Goal: Information Seeking & Learning: Learn about a topic

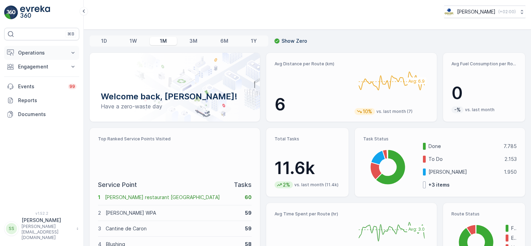
click at [31, 51] on p "Operations" at bounding box center [41, 52] width 47 height 7
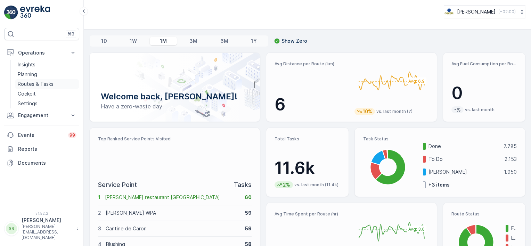
click at [35, 85] on p "Routes & Tasks" at bounding box center [36, 84] width 36 height 7
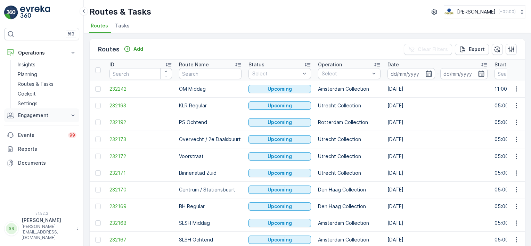
click at [27, 113] on p "Engagement" at bounding box center [41, 115] width 47 height 7
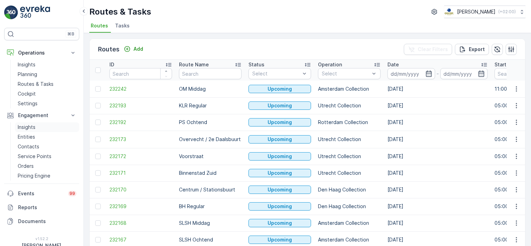
click at [21, 124] on p "Insights" at bounding box center [27, 127] width 18 height 7
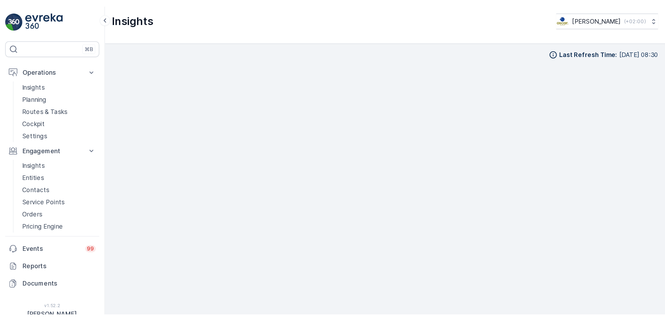
scroll to position [6, 0]
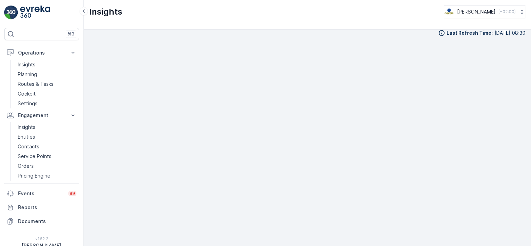
click at [164, 32] on div "Last Refresh Time : [DATE] 08:30" at bounding box center [307, 33] width 436 height 7
click at [353, 18] on div "Insights [PERSON_NAME] ( +02:00 )" at bounding box center [307, 15] width 447 height 30
click at [225, 15] on div "Insights [PERSON_NAME] ( +02:00 )" at bounding box center [307, 12] width 436 height 13
click at [298, 31] on div "Last Refresh Time : [DATE] 08:30" at bounding box center [307, 33] width 436 height 7
click at [260, 9] on div "Insights [PERSON_NAME] ( +02:00 )" at bounding box center [307, 12] width 436 height 13
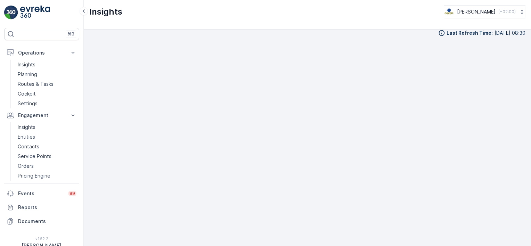
click at [105, 32] on div "Last Refresh Time : [DATE] 08:30" at bounding box center [307, 33] width 436 height 7
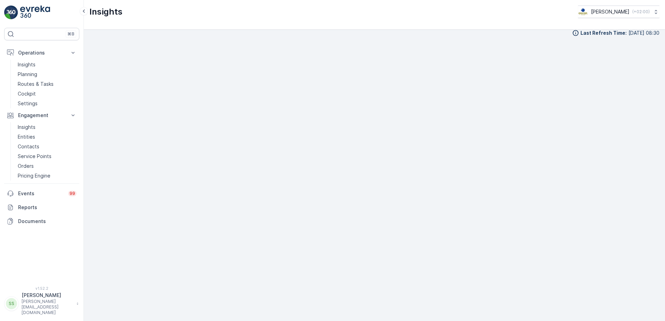
scroll to position [6, 0]
click at [99, 34] on div "Last Refresh Time : [DATE] 08:30" at bounding box center [374, 32] width 570 height 7
